Goal: Task Accomplishment & Management: Manage account settings

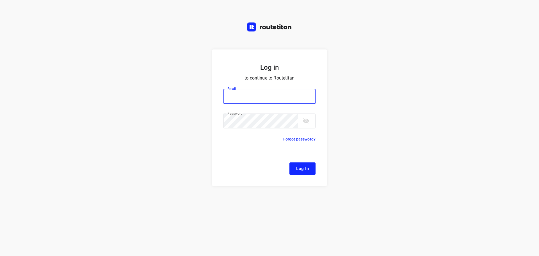
type input "[EMAIL_ADDRESS][DOMAIN_NAME]"
click at [299, 170] on span "Log In" at bounding box center [302, 168] width 13 height 7
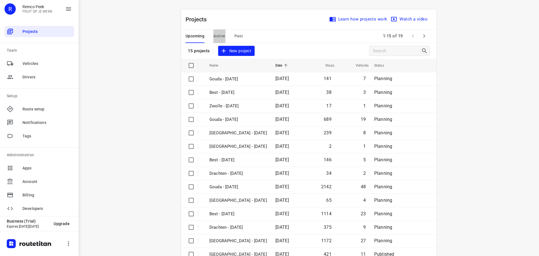
click at [213, 36] on span "Active" at bounding box center [219, 36] width 12 height 7
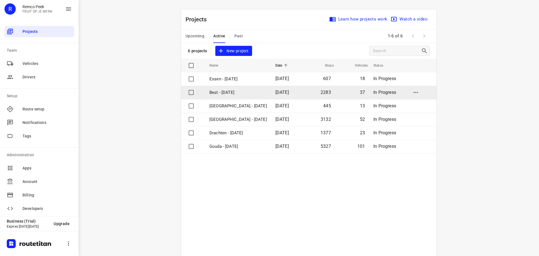
click at [233, 88] on td "Best - [DATE]" at bounding box center [237, 92] width 67 height 13
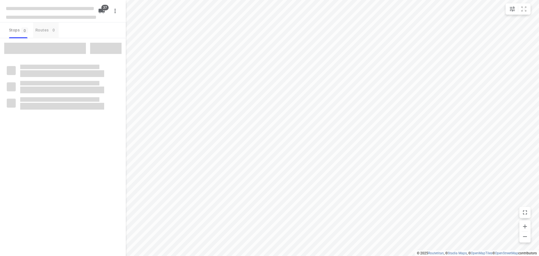
checkbox input "true"
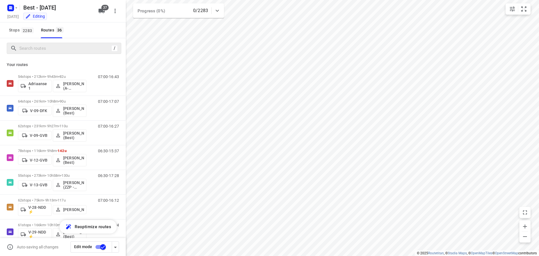
drag, startPoint x: 46, startPoint y: 41, endPoint x: 42, endPoint y: 46, distance: 6.6
click at [46, 41] on div "/" at bounding box center [63, 48] width 126 height 20
click at [41, 47] on input "Search routes" at bounding box center [70, 48] width 101 height 9
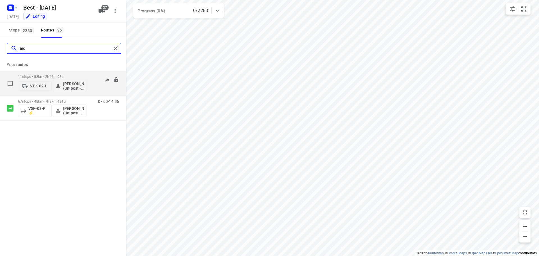
type input "aid"
click at [63, 74] on div "11 stops • 83km • 2h46m • 23u VPK-02-L [PERSON_NAME] (Unipost - Best - ZZP)" at bounding box center [52, 83] width 68 height 23
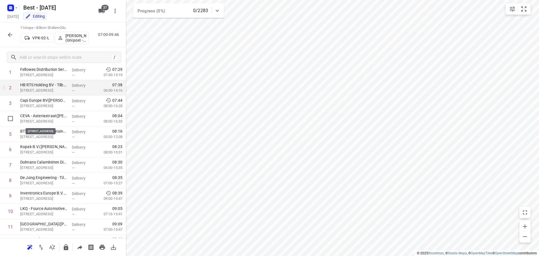
scroll to position [43, 0]
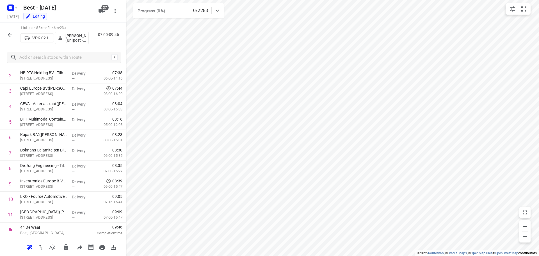
click at [8, 35] on icon "button" at bounding box center [10, 34] width 7 height 7
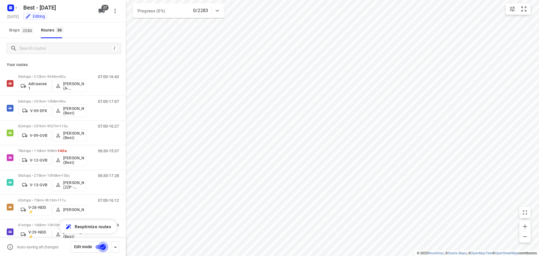
click at [96, 247] on input "checkbox" at bounding box center [103, 246] width 32 height 11
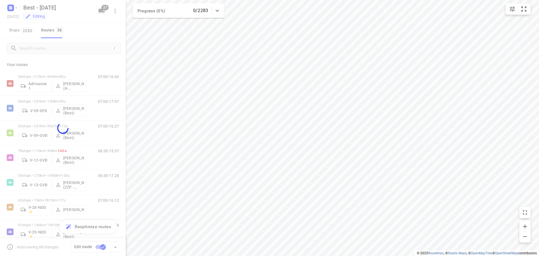
checkbox input "false"
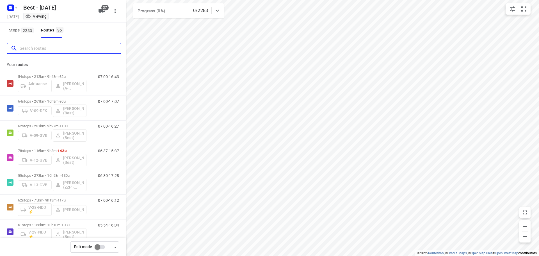
drag, startPoint x: 40, startPoint y: 49, endPoint x: 29, endPoint y: 38, distance: 15.5
click at [40, 49] on input "Search routes" at bounding box center [70, 48] width 101 height 9
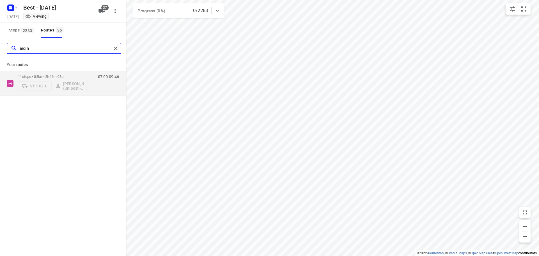
type input "aidin"
